Goal: Task Accomplishment & Management: Manage account settings

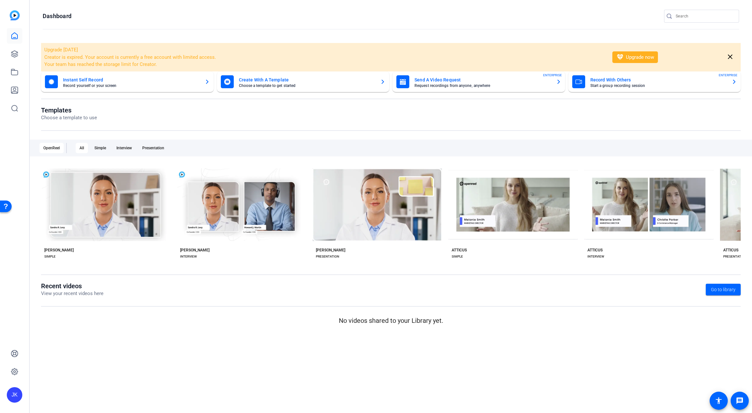
click at [515, 11] on openreel-page-title "Dashboard" at bounding box center [391, 16] width 696 height 13
click at [17, 54] on icon at bounding box center [15, 54] width 8 height 8
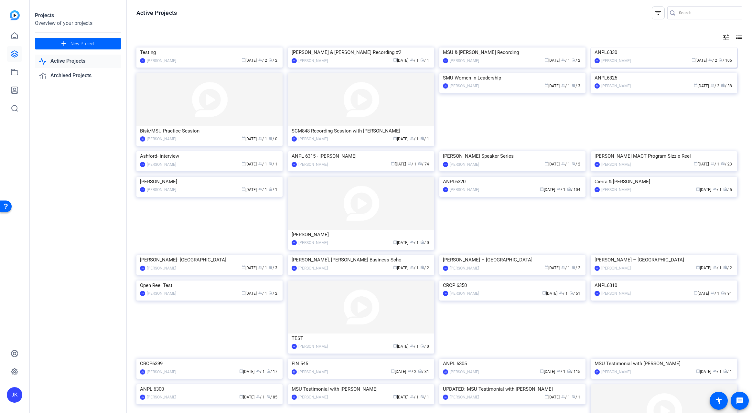
click at [678, 48] on img at bounding box center [664, 48] width 146 height 0
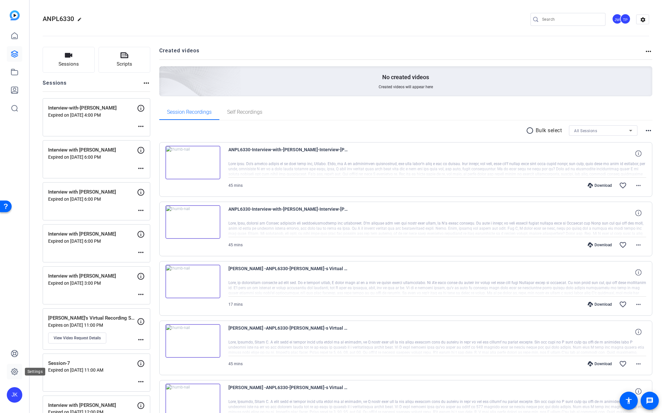
click at [18, 371] on icon at bounding box center [14, 372] width 6 height 6
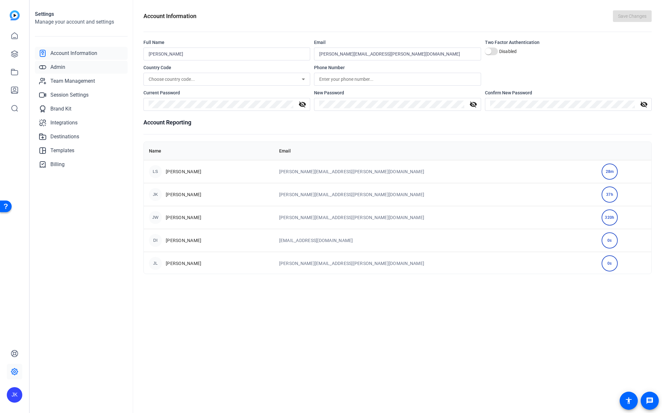
click at [60, 67] on span "Admin" at bounding box center [57, 67] width 15 height 8
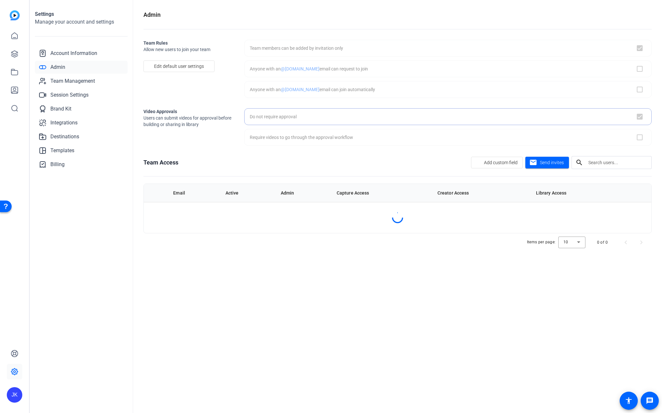
checkbox input "true"
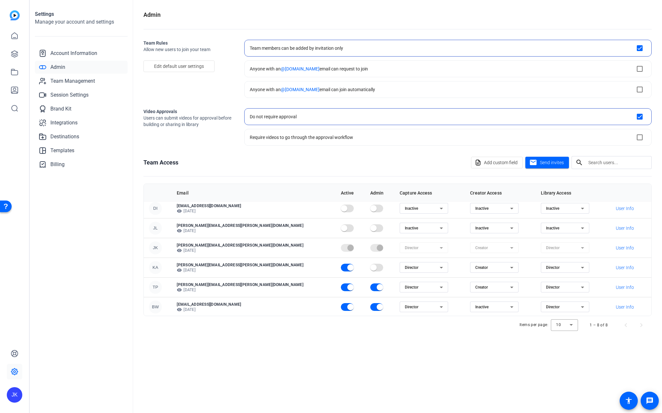
scroll to position [44, 0]
click at [19, 53] on link at bounding box center [15, 54] width 16 height 16
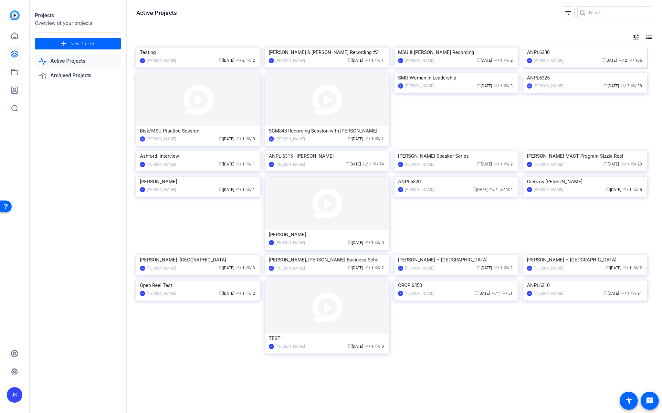
click at [583, 48] on img at bounding box center [586, 48] width 124 height 0
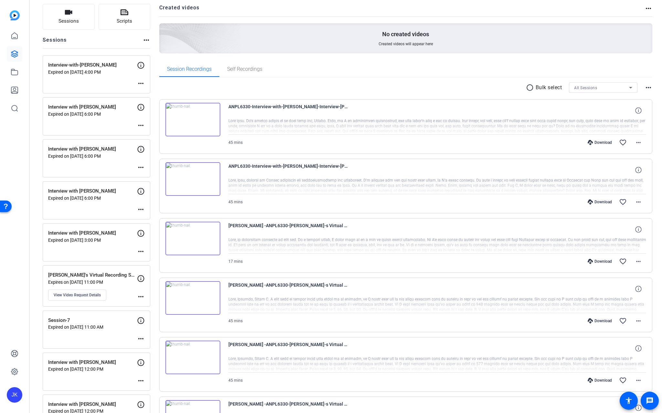
scroll to position [86, 0]
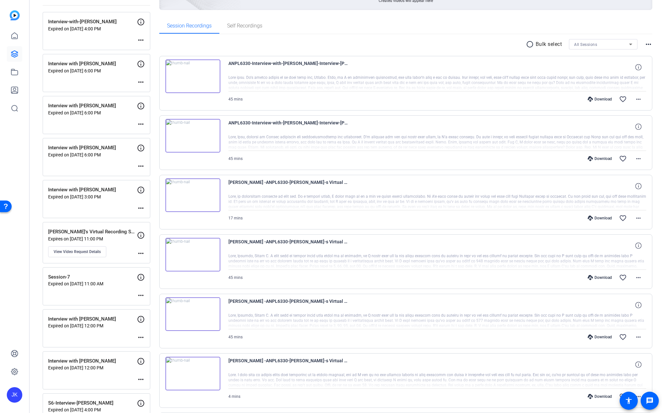
drag, startPoint x: 229, startPoint y: 195, endPoint x: 272, endPoint y: 197, distance: 43.0
click at [272, 197] on div at bounding box center [438, 202] width 418 height 16
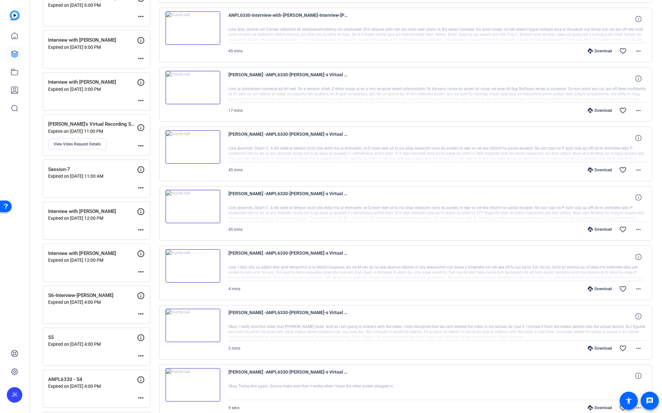
scroll to position [172, 0]
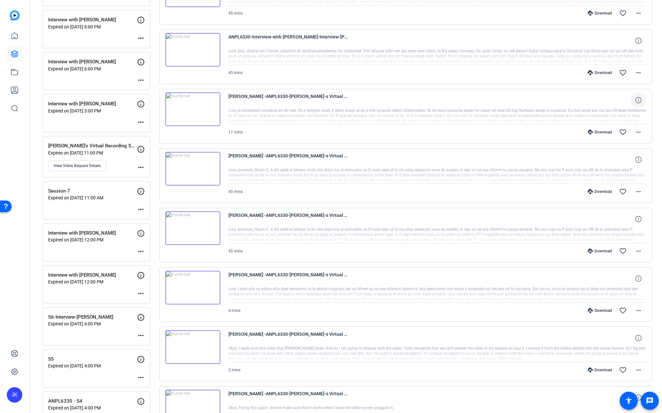
click at [636, 99] on icon at bounding box center [639, 100] width 6 height 6
click at [635, 133] on mat-icon "more_horiz" at bounding box center [639, 132] width 8 height 8
click at [622, 219] on span "Show Comments" at bounding box center [618, 219] width 39 height 8
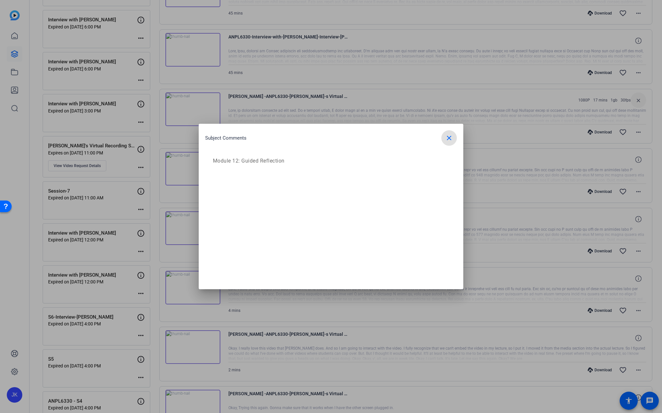
click at [449, 139] on mat-icon "close" at bounding box center [449, 138] width 8 height 8
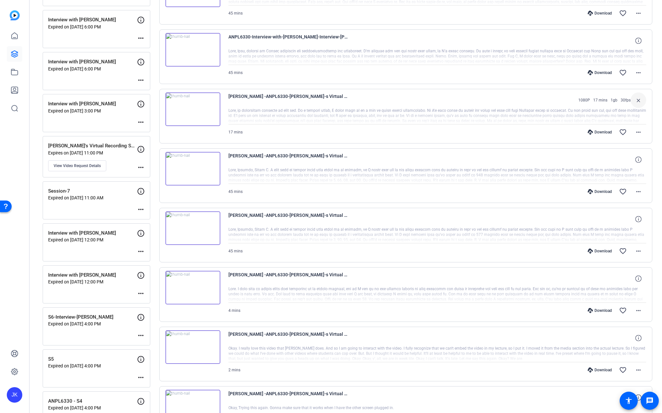
scroll to position [151, 0]
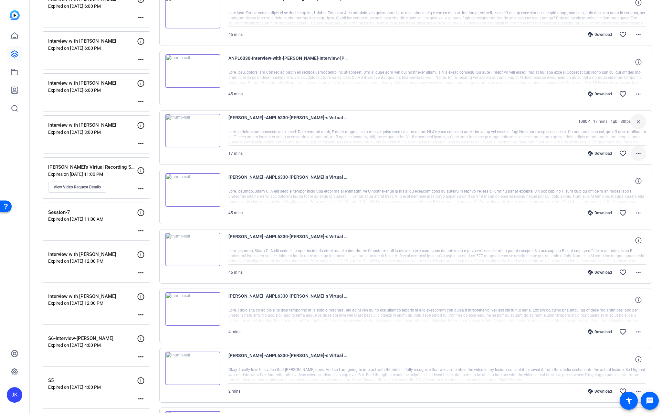
click at [637, 151] on mat-icon "more_horiz" at bounding box center [639, 154] width 8 height 8
click at [616, 238] on span "Show Comments" at bounding box center [618, 240] width 39 height 8
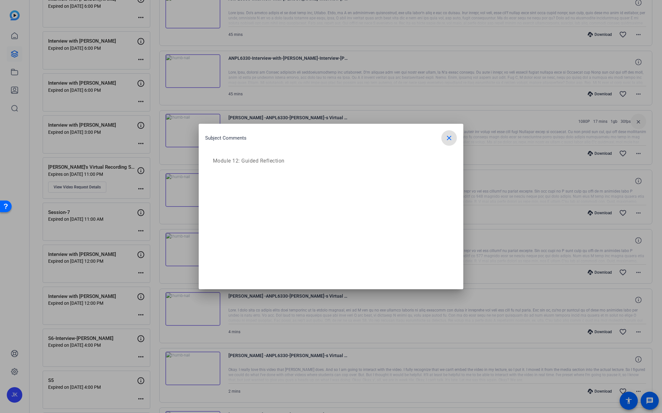
click at [441, 138] on div "Subject Comments close" at bounding box center [331, 138] width 252 height 16
click at [446, 139] on mat-icon "close" at bounding box center [449, 138] width 8 height 8
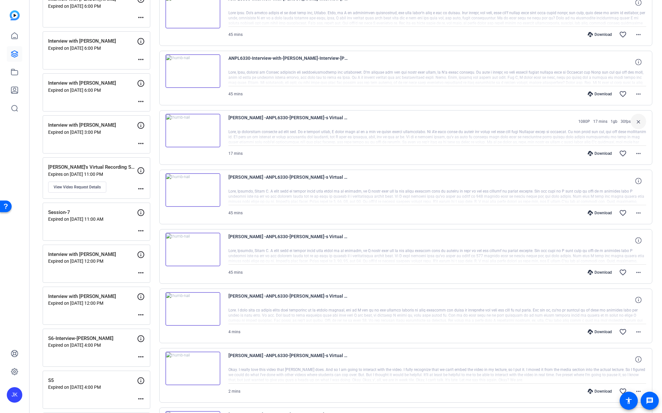
scroll to position [194, 0]
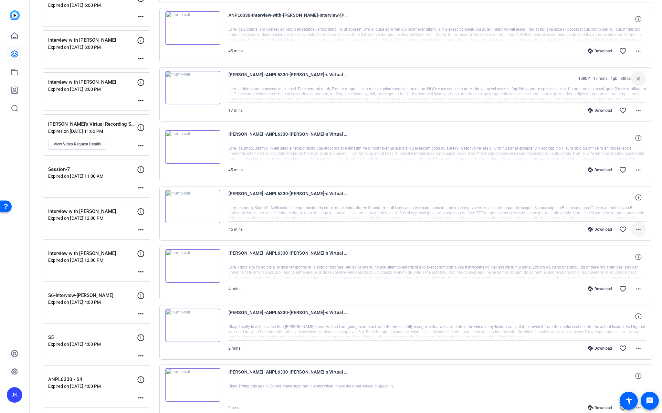
click at [637, 230] on mat-icon "more_horiz" at bounding box center [639, 230] width 8 height 8
click at [626, 315] on span "Show Comments" at bounding box center [618, 316] width 39 height 8
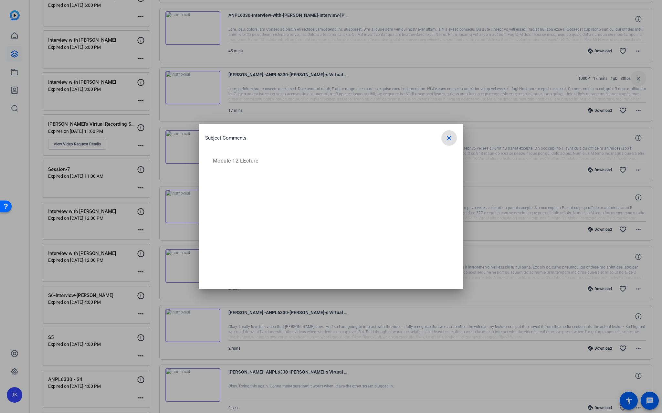
click at [447, 140] on mat-icon "close" at bounding box center [449, 138] width 8 height 8
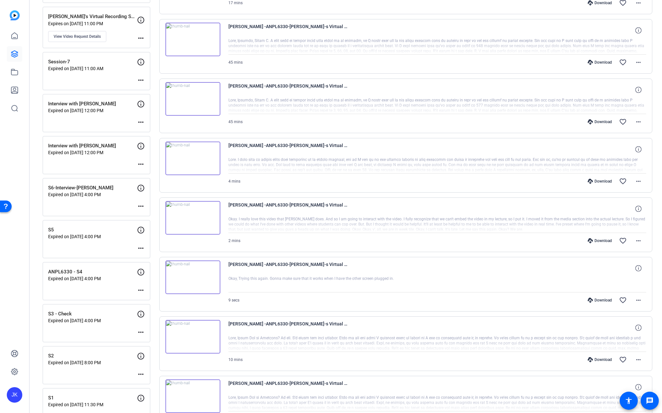
scroll to position [323, 0]
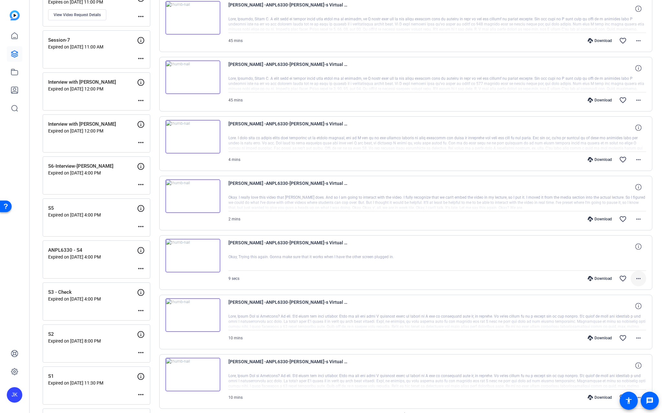
click at [637, 280] on mat-icon "more_horiz" at bounding box center [639, 279] width 8 height 8
click at [559, 280] on div at bounding box center [331, 206] width 662 height 413
click at [638, 219] on mat-icon "more_horiz" at bounding box center [639, 219] width 8 height 8
click at [521, 284] on div at bounding box center [331, 206] width 662 height 413
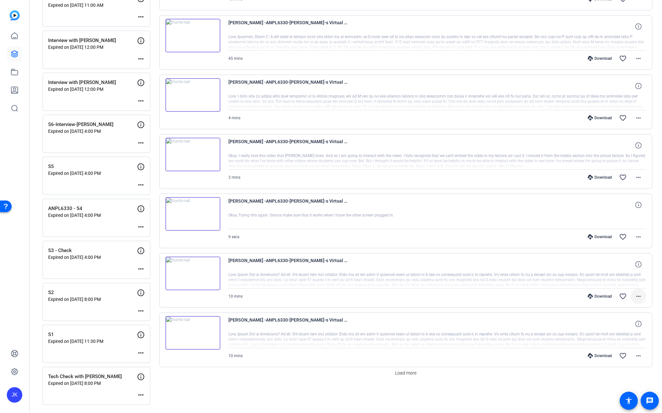
click at [635, 299] on mat-icon "more_horiz" at bounding box center [639, 297] width 8 height 8
click at [511, 303] on div at bounding box center [331, 206] width 662 height 413
click at [637, 356] on mat-icon "more_horiz" at bounding box center [639, 356] width 8 height 8
click at [408, 373] on div at bounding box center [331, 206] width 662 height 413
click at [407, 375] on span "Load more" at bounding box center [405, 373] width 21 height 7
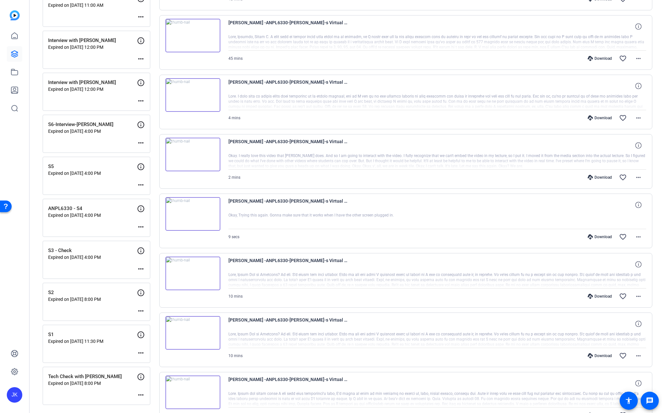
scroll to position [343, 0]
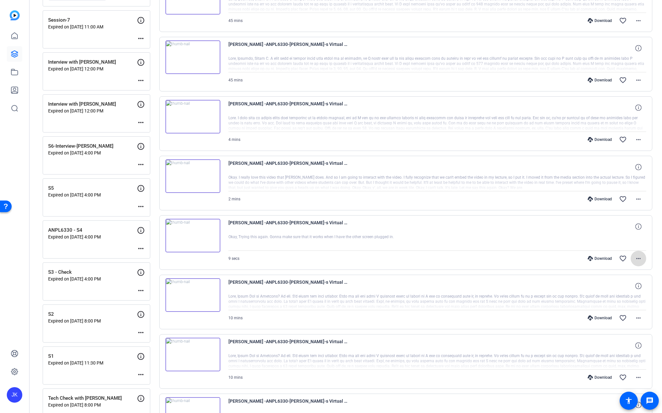
click at [636, 260] on mat-icon "more_horiz" at bounding box center [639, 259] width 8 height 8
click at [619, 329] on span "Archive clip" at bounding box center [618, 329] width 39 height 8
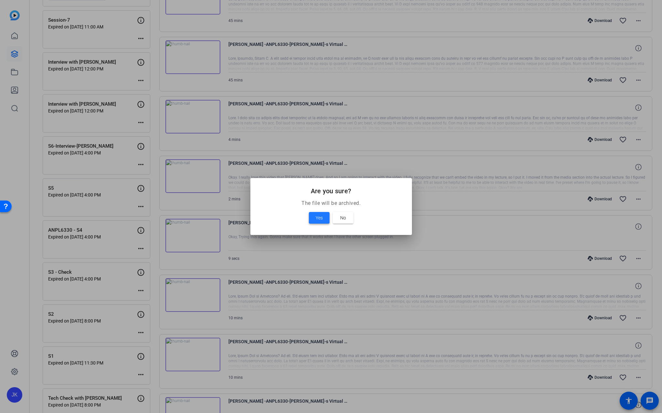
click at [318, 216] on span "Yes" at bounding box center [319, 218] width 7 height 8
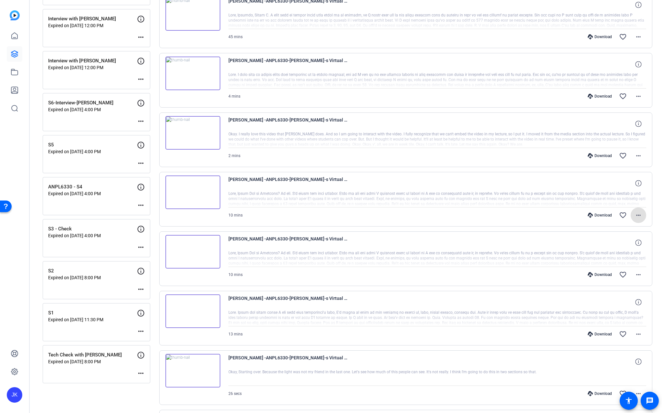
scroll to position [322, 0]
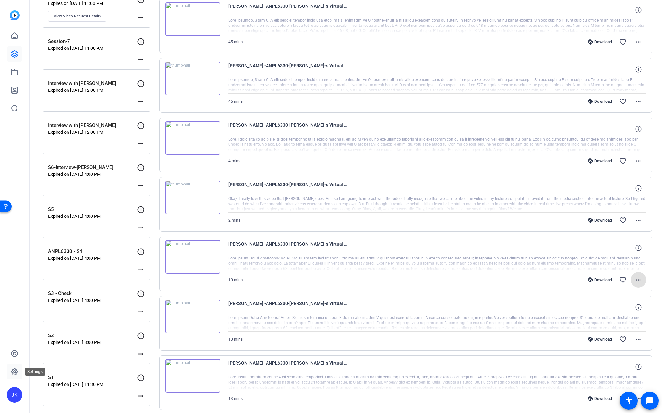
click at [15, 369] on icon at bounding box center [14, 372] width 6 height 6
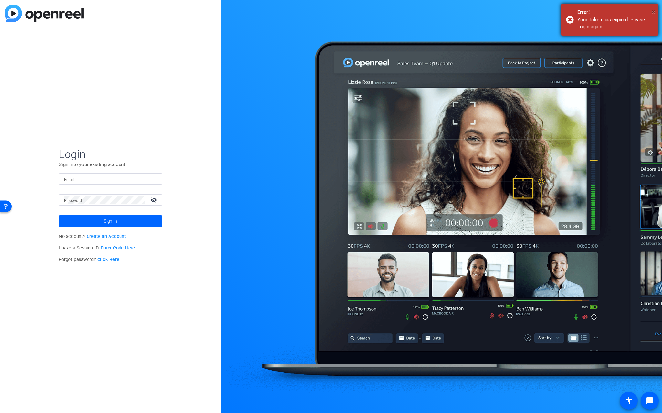
click at [653, 11] on span "×" at bounding box center [654, 12] width 4 height 8
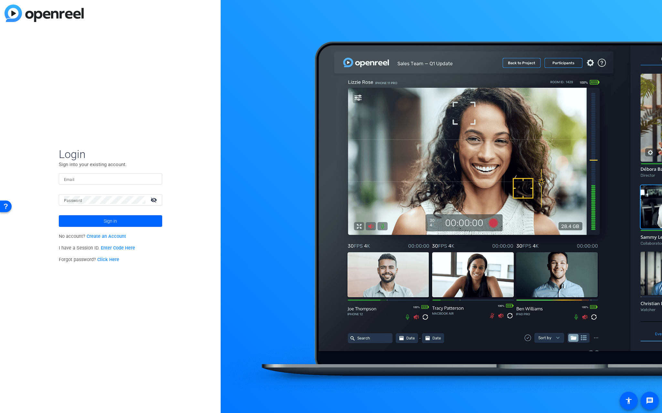
click at [83, 177] on input "Email" at bounding box center [110, 179] width 93 height 8
click at [86, 181] on input "Email" at bounding box center [110, 179] width 93 height 8
type input "[PERSON_NAME][EMAIL_ADDRESS][PERSON_NAME][DOMAIN_NAME]"
click at [118, 218] on span at bounding box center [110, 221] width 103 height 16
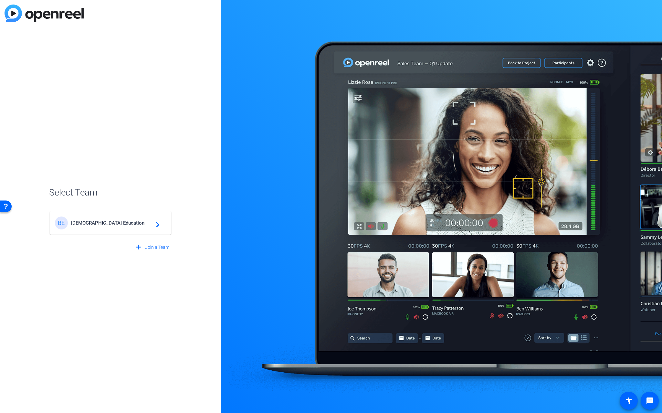
click at [71, 224] on span "[DEMOGRAPHIC_DATA] Education" at bounding box center [111, 223] width 81 height 6
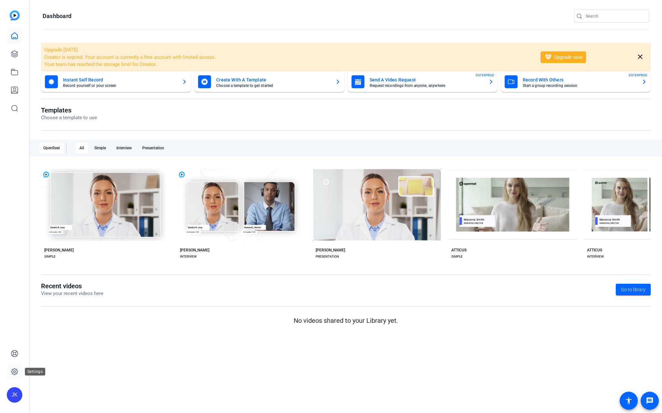
click at [14, 372] on icon at bounding box center [15, 372] width 2 height 2
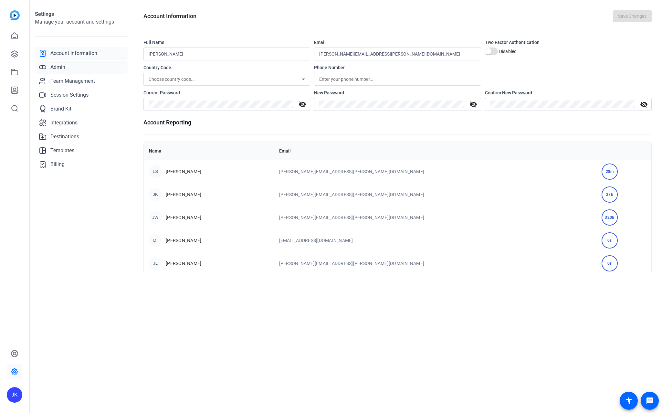
click at [61, 68] on span "Admin" at bounding box center [57, 67] width 15 height 8
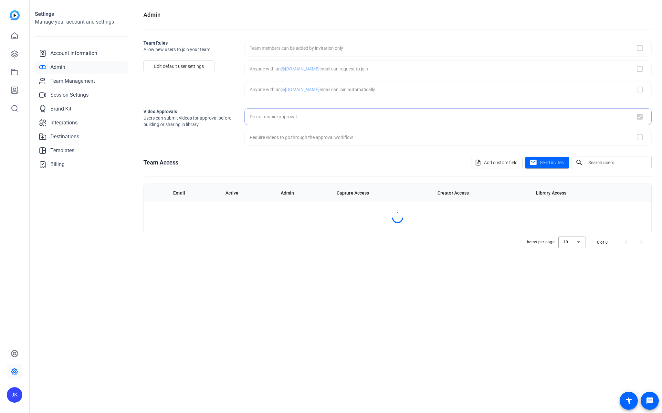
checkbox input "true"
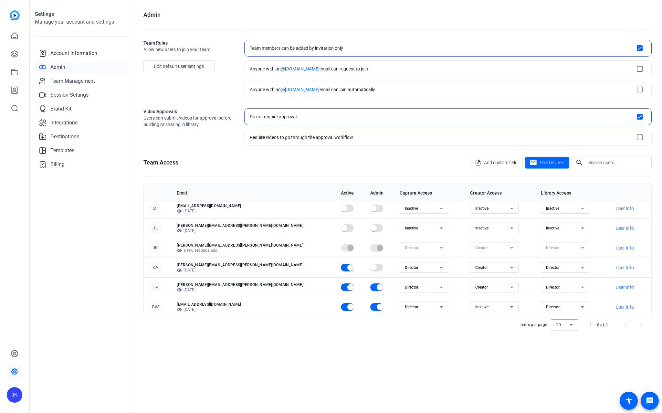
scroll to position [44, 0]
click at [348, 304] on span "button" at bounding box center [351, 306] width 6 height 6
click at [374, 305] on span "button" at bounding box center [380, 306] width 13 height 13
click at [545, 160] on span "Send invites" at bounding box center [552, 162] width 24 height 7
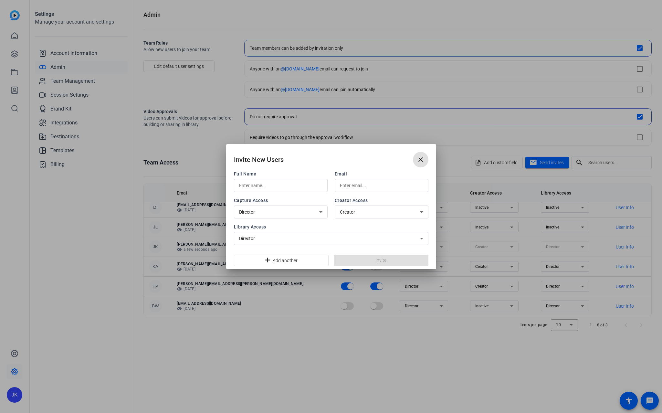
click at [300, 185] on input "text" at bounding box center [280, 186] width 83 height 8
type input "Arlethea"
click at [267, 210] on div "Director" at bounding box center [280, 212] width 83 height 13
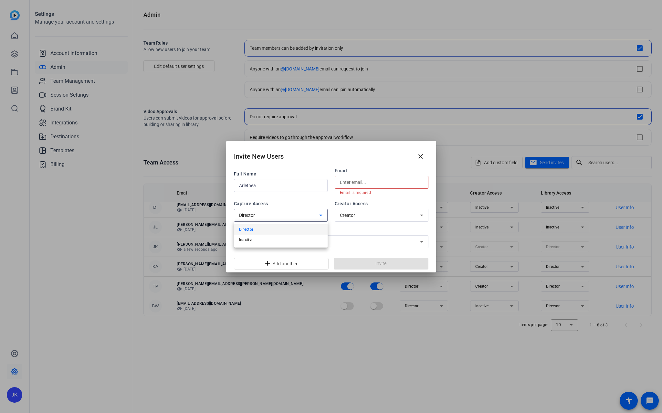
click at [287, 201] on div at bounding box center [331, 206] width 662 height 413
click at [361, 216] on div "Creator" at bounding box center [380, 215] width 80 height 8
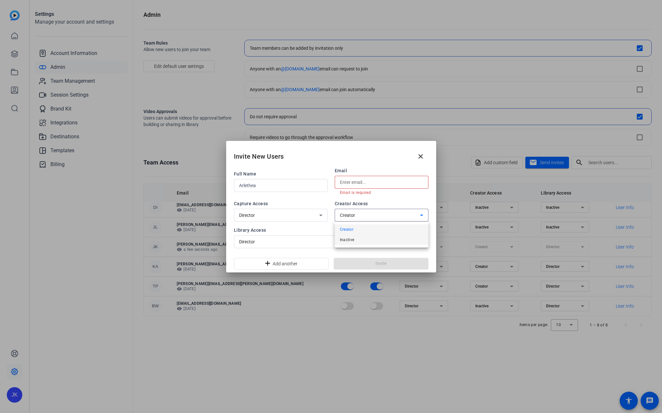
click at [362, 242] on mat-option "Inactive" at bounding box center [382, 240] width 94 height 10
click at [320, 164] on div "Invite New Users close" at bounding box center [331, 154] width 210 height 26
click at [362, 185] on input "text" at bounding box center [381, 182] width 83 height 8
type input "A"
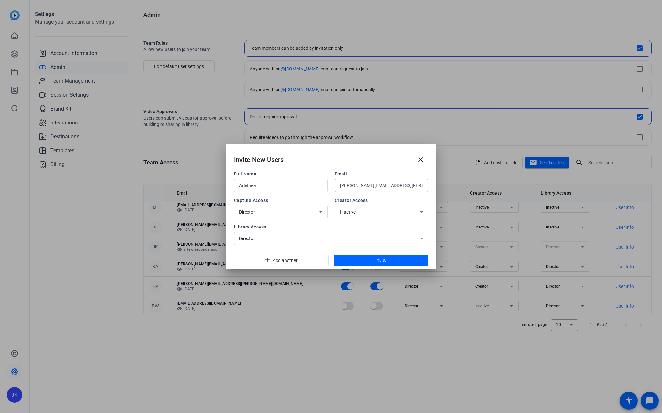
type input "[PERSON_NAME][EMAIL_ADDRESS][PERSON_NAME][DOMAIN_NAME]"
click at [325, 153] on div "Invite New Users close" at bounding box center [331, 157] width 210 height 26
click at [382, 258] on span "Invite" at bounding box center [381, 260] width 11 height 7
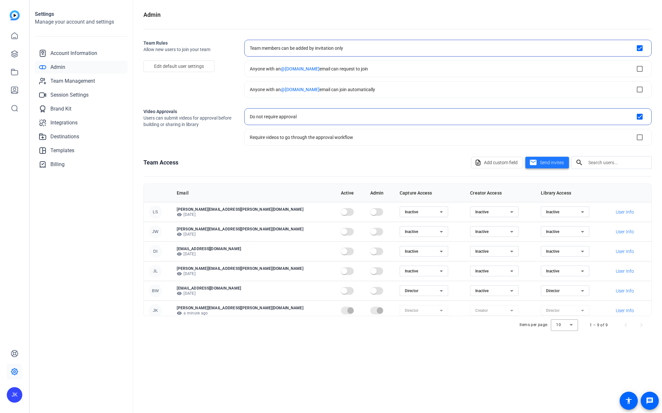
scroll to position [64, 0]
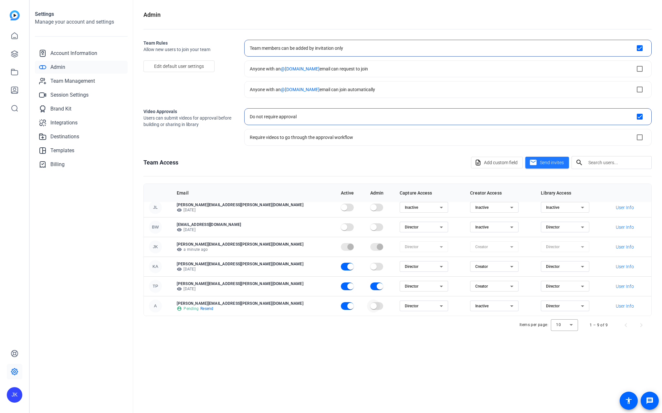
click at [370, 307] on span "button" at bounding box center [373, 306] width 6 height 6
click at [401, 379] on div "Admin Team Rules Allow new users to join your team Edit default user settings T…" at bounding box center [397, 206] width 529 height 413
click at [17, 37] on icon at bounding box center [15, 36] width 6 height 6
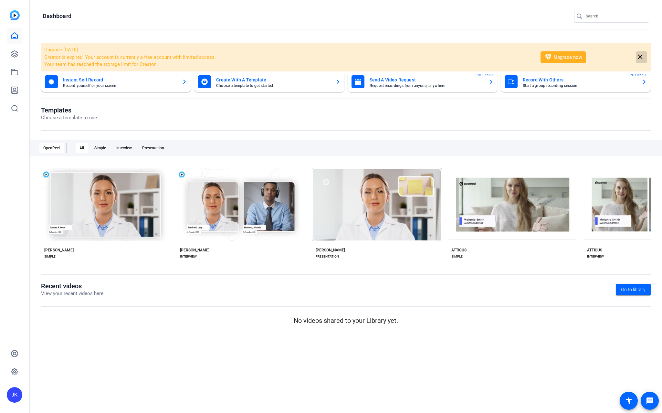
click at [639, 56] on mat-icon "close" at bounding box center [641, 57] width 8 height 8
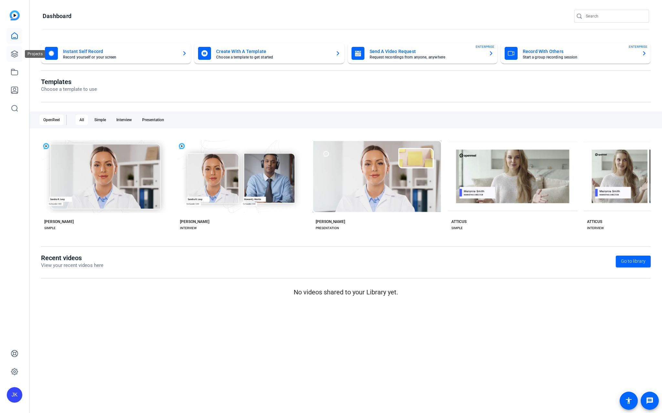
click at [14, 54] on icon at bounding box center [14, 54] width 6 height 6
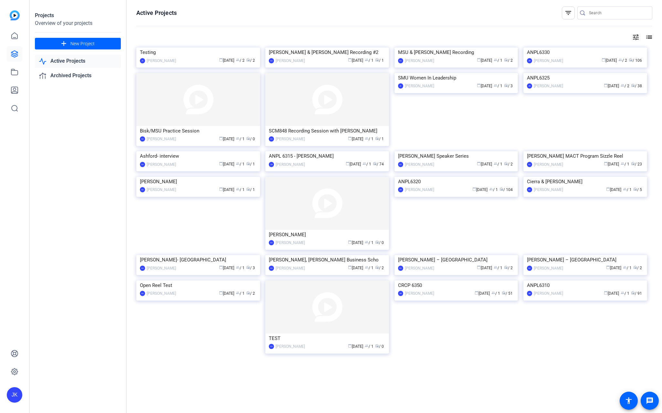
click at [87, 143] on div "Projects Overview of your projects add New Project Active Projects Archived Pro…" at bounding box center [78, 206] width 97 height 413
